Goal: Find specific page/section: Find specific page/section

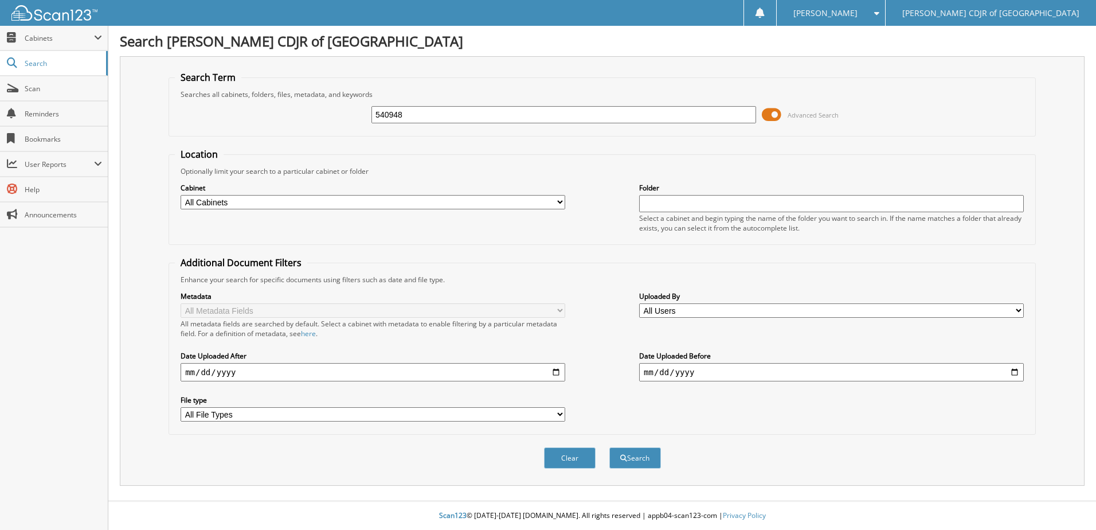
type input "540948"
click at [609, 447] on button "Search" at bounding box center [635, 457] width 52 height 21
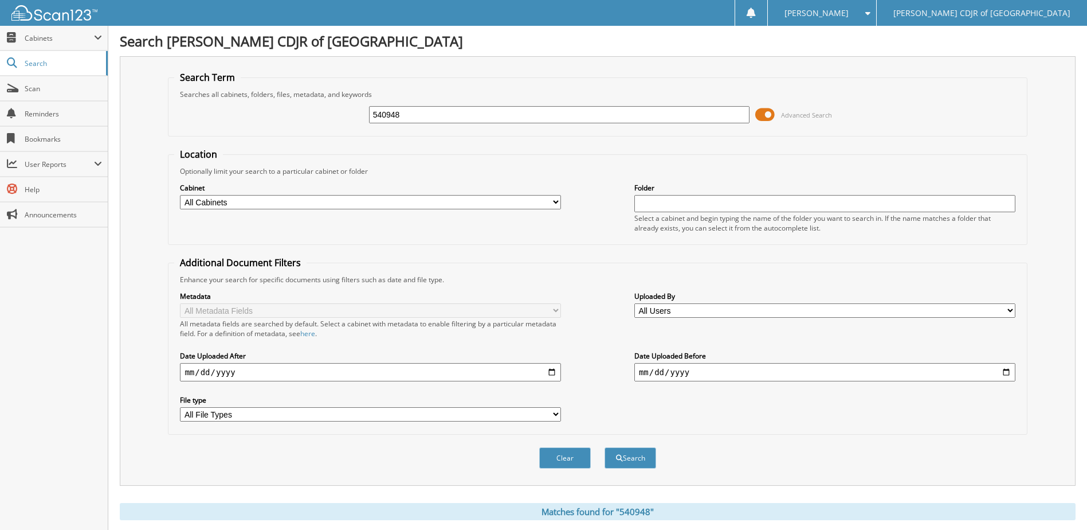
scroll to position [156, 0]
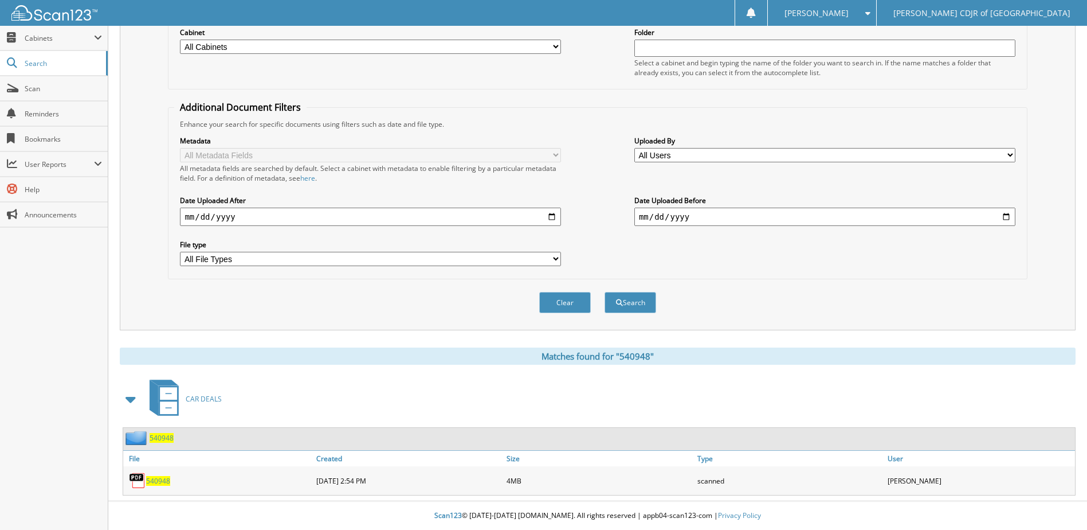
click at [199, 398] on span "CAR DEALS" at bounding box center [204, 399] width 36 height 10
